Goal: Information Seeking & Learning: Find specific fact

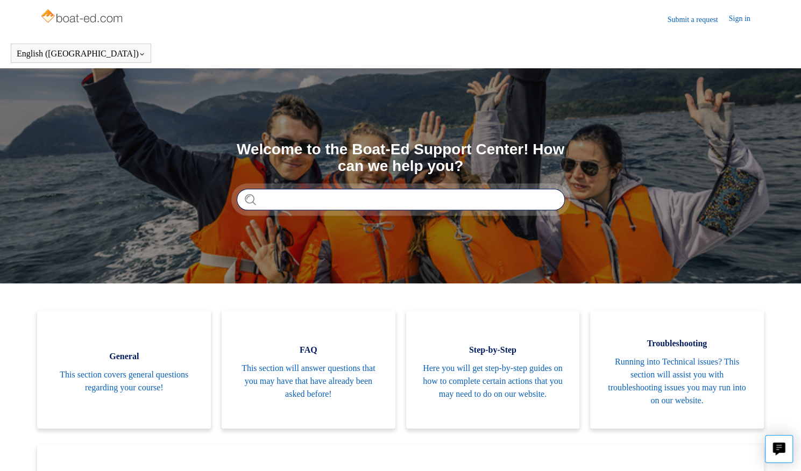
click at [454, 194] on input "Search" at bounding box center [401, 200] width 328 height 22
type input "******"
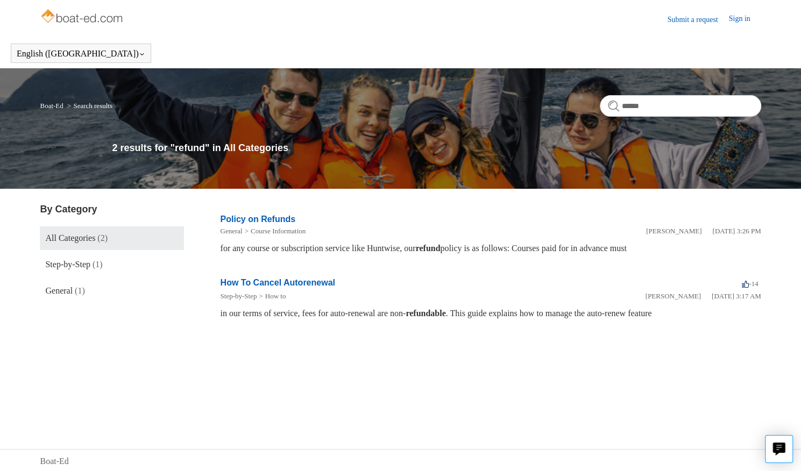
click at [287, 216] on link "Policy on Refunds" at bounding box center [257, 219] width 75 height 9
